Goal: Obtain resource: Obtain resource

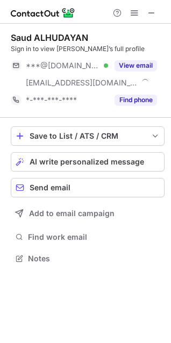
scroll to position [251, 171]
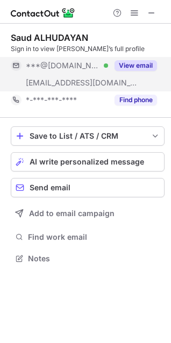
click at [138, 66] on button "View email" at bounding box center [135, 65] width 42 height 11
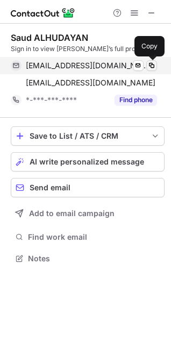
click at [150, 66] on span at bounding box center [151, 65] width 9 height 9
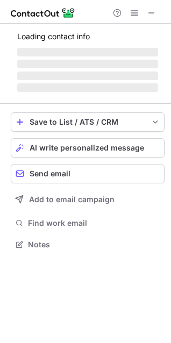
scroll to position [234, 171]
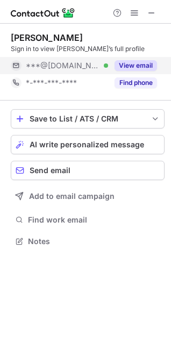
click at [138, 67] on button "View email" at bounding box center [135, 65] width 42 height 11
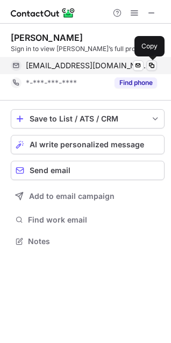
click at [150, 66] on span at bounding box center [151, 65] width 9 height 9
